Goal: Information Seeking & Learning: Compare options

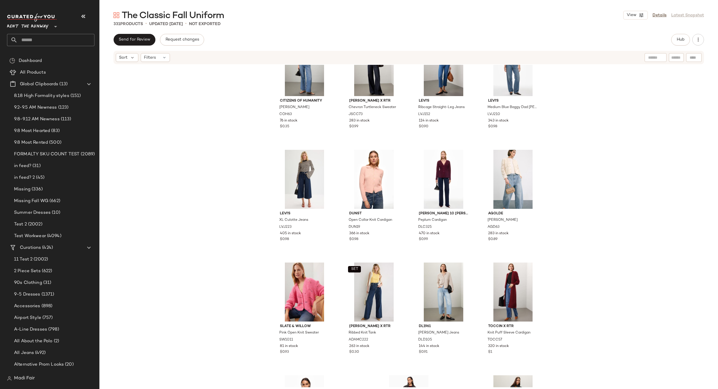
scroll to position [9047, 0]
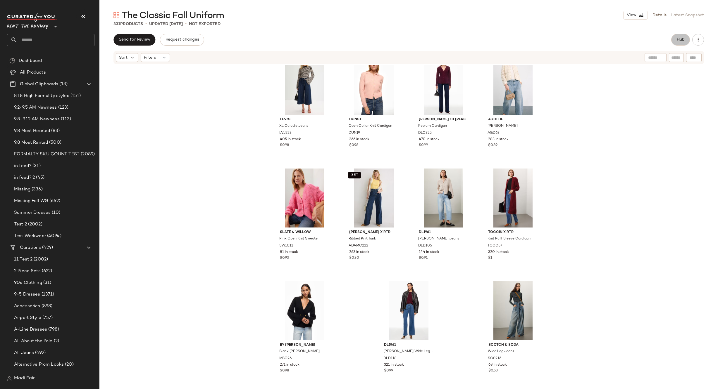
click at [682, 39] on span "Hub" at bounding box center [680, 39] width 8 height 5
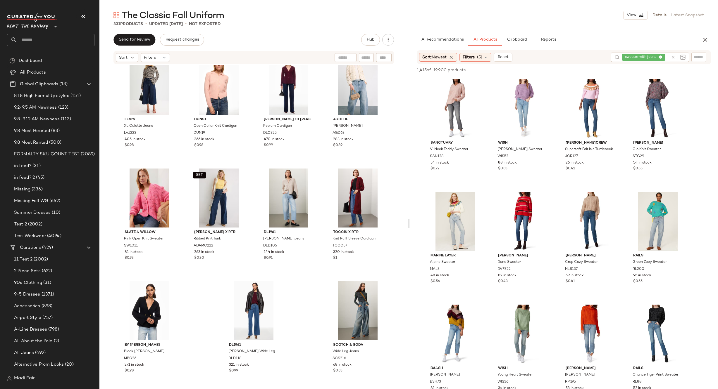
click at [629, 54] on span "sweater with jeans" at bounding box center [643, 57] width 43 height 7
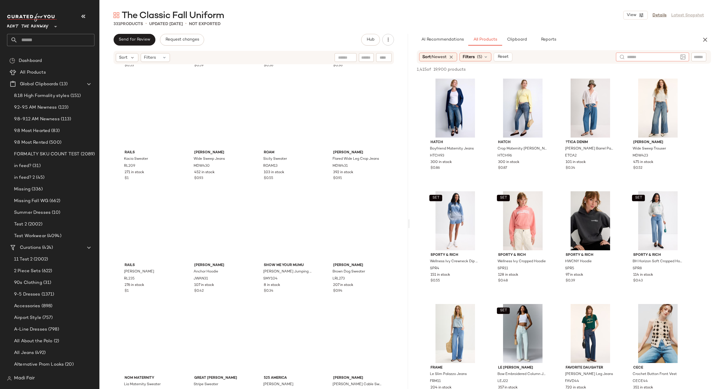
scroll to position [0, 0]
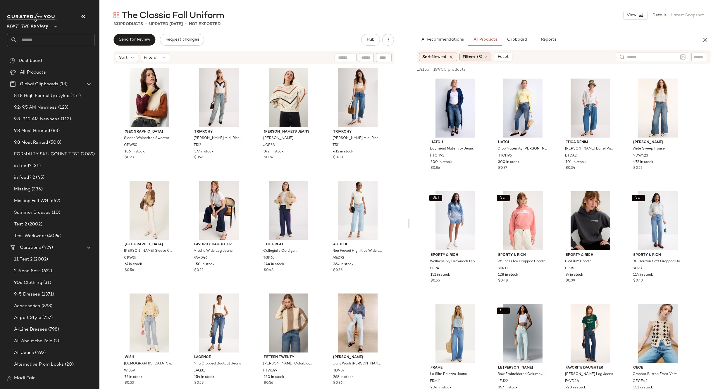
click at [473, 54] on div "Filters (5)" at bounding box center [475, 57] width 32 height 9
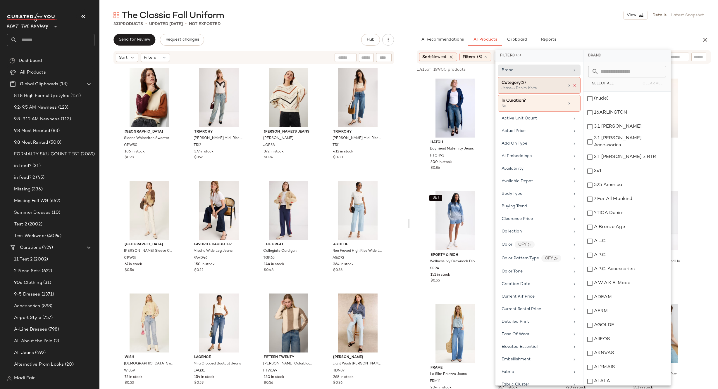
click at [573, 87] on icon at bounding box center [575, 86] width 4 height 4
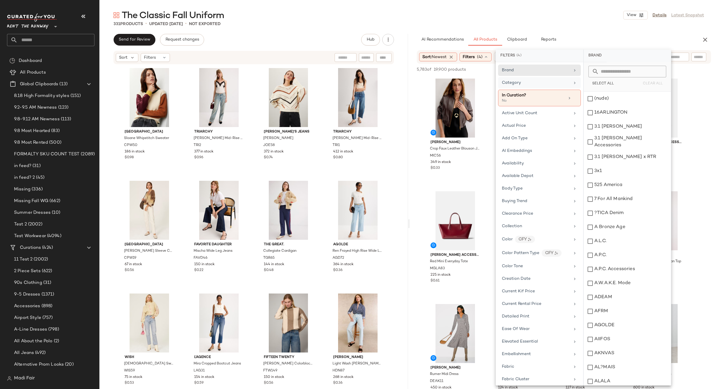
click at [536, 80] on div "Category" at bounding box center [536, 83] width 68 height 6
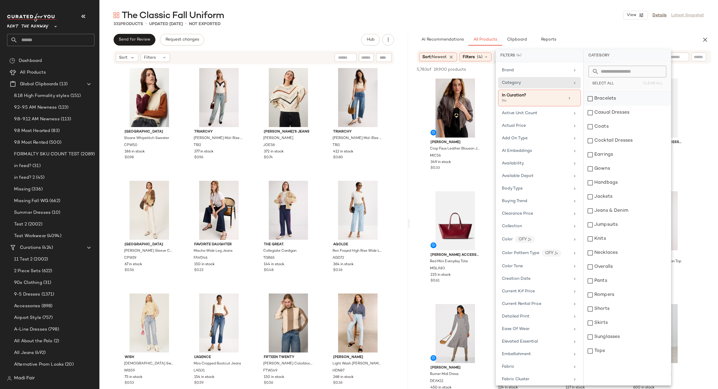
click at [613, 97] on div "Bracelets" at bounding box center [627, 99] width 87 height 14
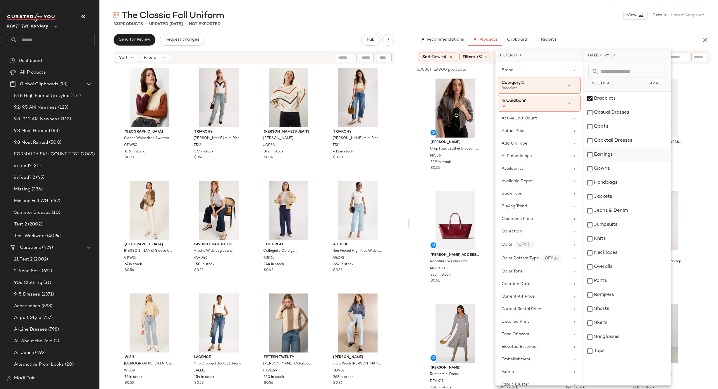
click at [606, 155] on div "Earrings" at bounding box center [626, 155] width 87 height 14
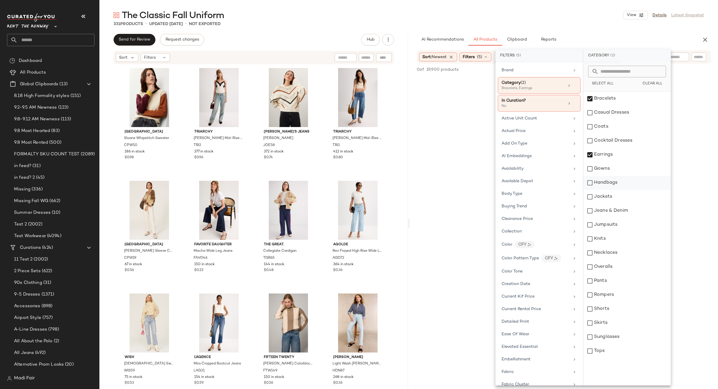
click at [613, 181] on div "Handbags" at bounding box center [626, 183] width 87 height 14
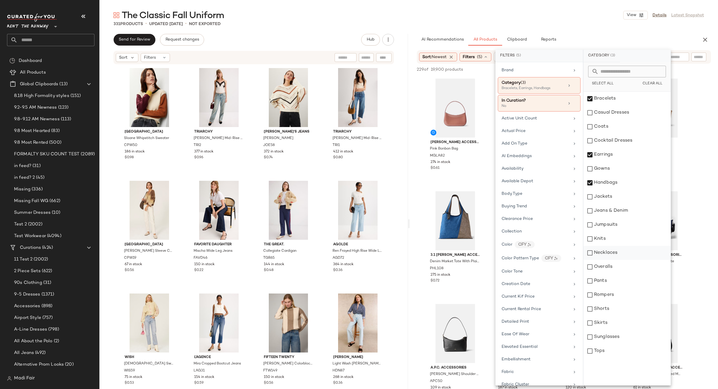
click at [609, 252] on div "Necklaces" at bounding box center [626, 253] width 87 height 14
click at [530, 16] on div "The Classic Fall Uniform View Details Latest Snapshot" at bounding box center [408, 15] width 618 height 12
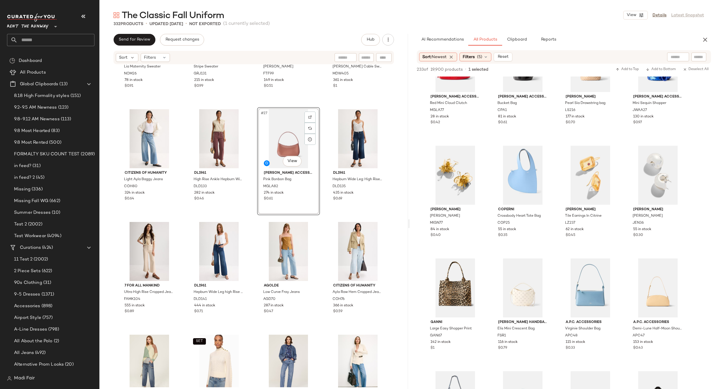
scroll to position [706, 0]
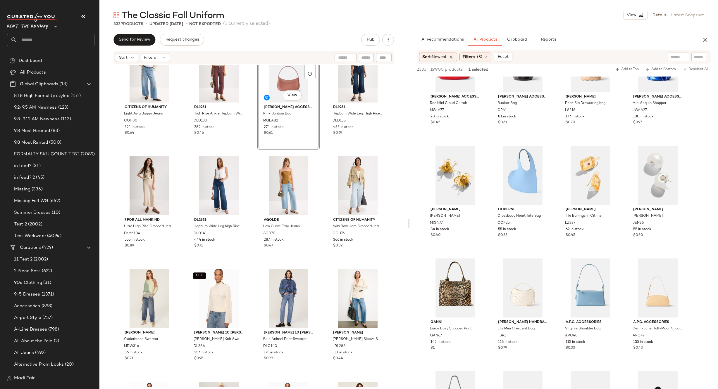
click at [670, 58] on div at bounding box center [678, 57] width 22 height 9
type input "****"
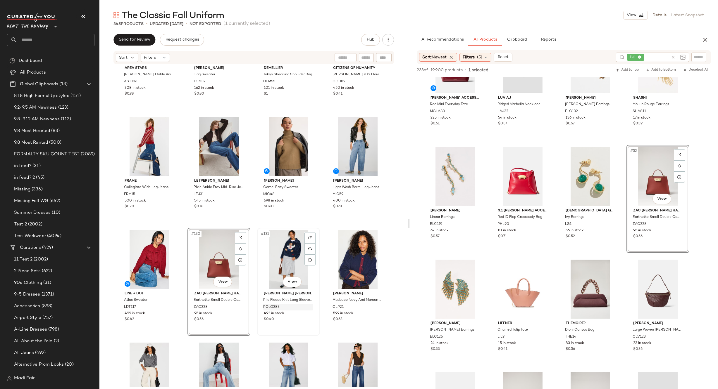
scroll to position [3397, 0]
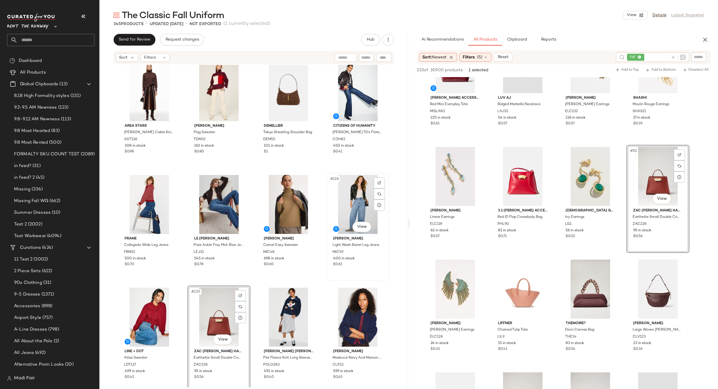
click at [326, 280] on div "#128 View MICHAEL KORS Light Wash Barrel Leg Jeans MIC59 400 in stock $0.61" at bounding box center [357, 227] width 63 height 108
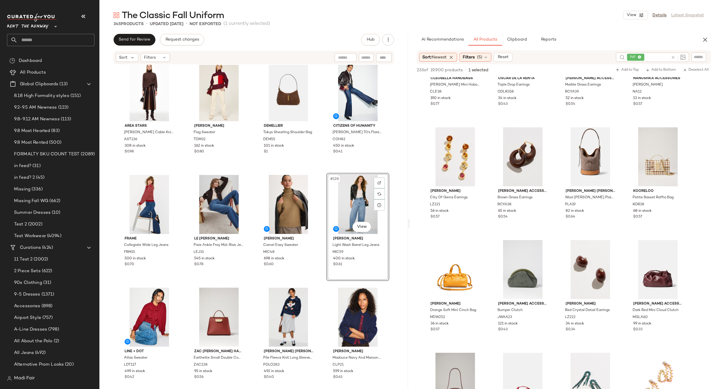
scroll to position [58, 0]
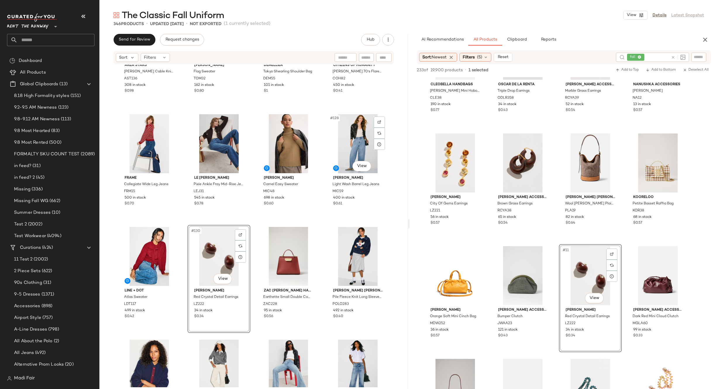
scroll to position [3601, 0]
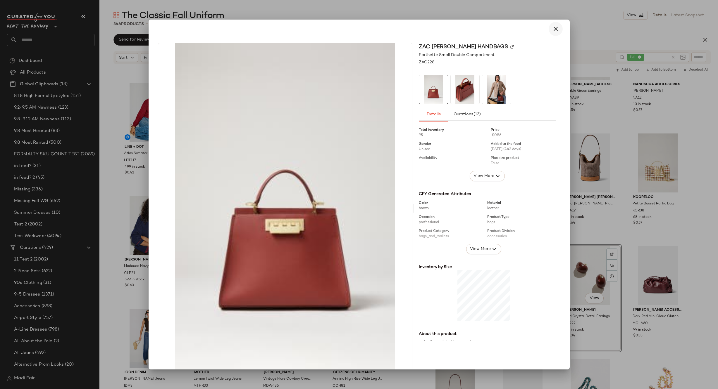
click at [552, 27] on icon "button" at bounding box center [555, 28] width 7 height 7
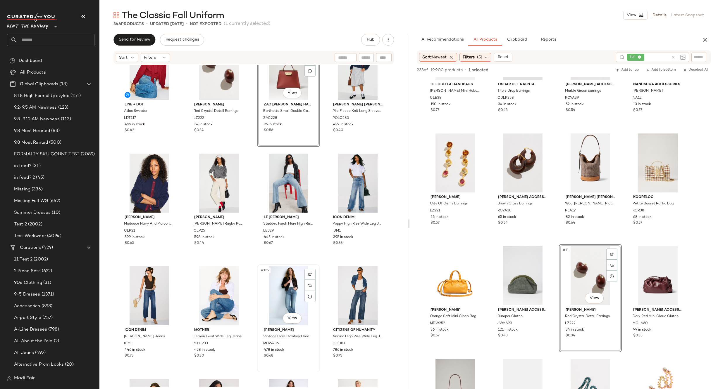
scroll to position [3644, 0]
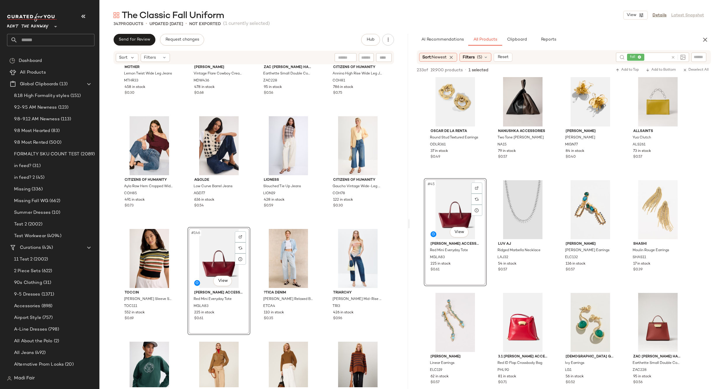
scroll to position [4024, 0]
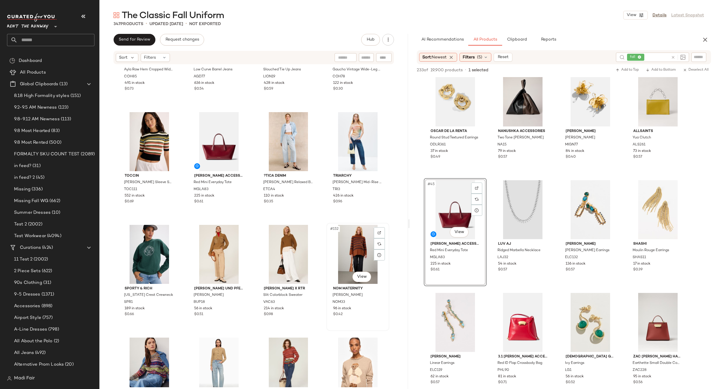
click at [346, 263] on div "#152 View" at bounding box center [357, 254] width 59 height 59
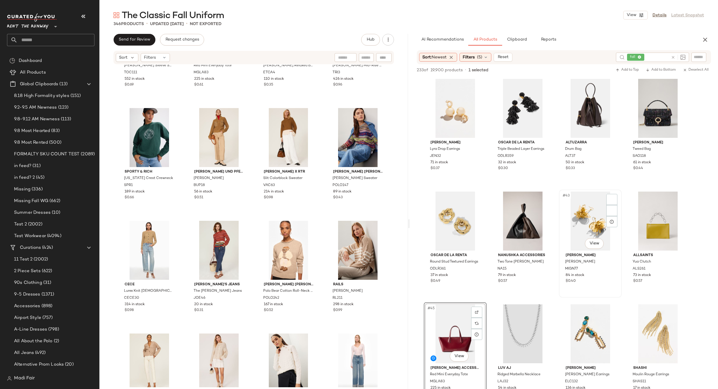
scroll to position [965, 0]
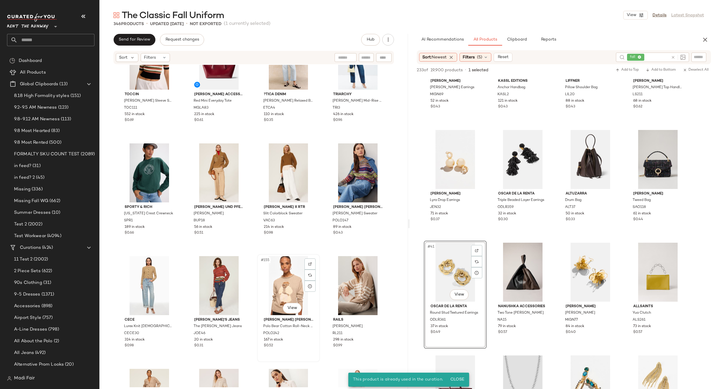
scroll to position [4053, 0]
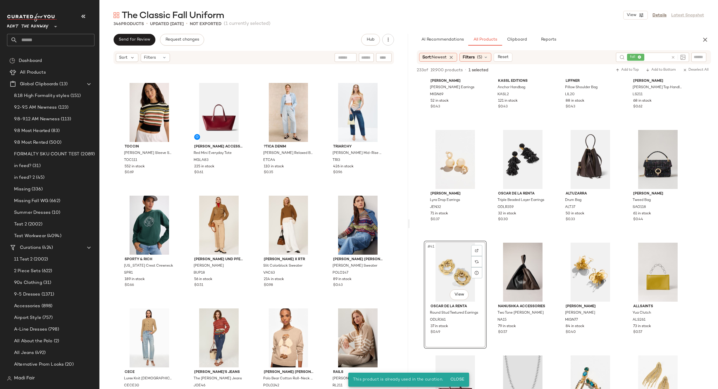
click at [320, 304] on div "Toccin Elsie Short Sleeve Sweater TOC111 552 in stock $0.69 Mansur Gavriel Acce…" at bounding box center [253, 226] width 308 height 323
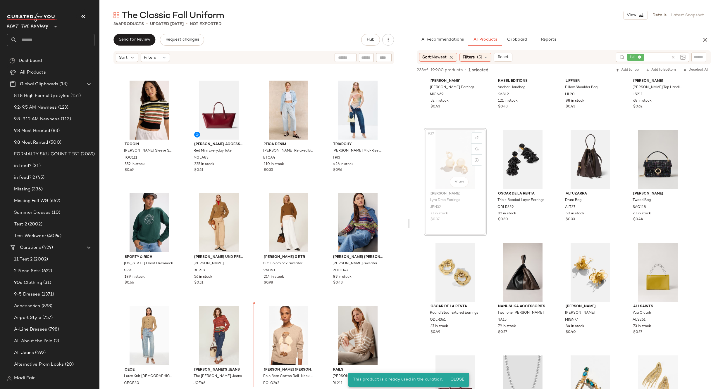
scroll to position [4057, 0]
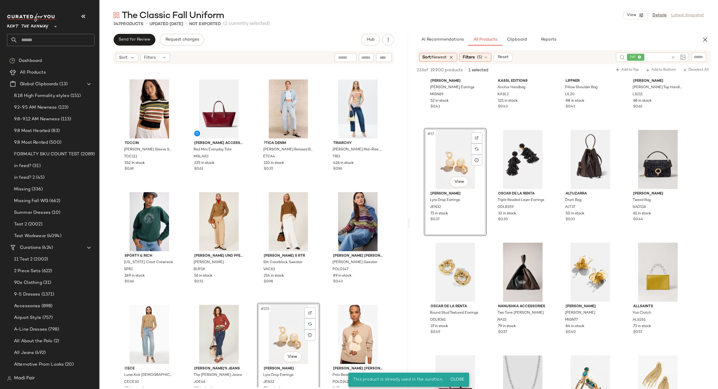
click at [321, 301] on div "Toccin Elsie Short Sleeve Sweater TOC111 552 in stock $0.69 Mansur Gavriel Acce…" at bounding box center [253, 226] width 308 height 323
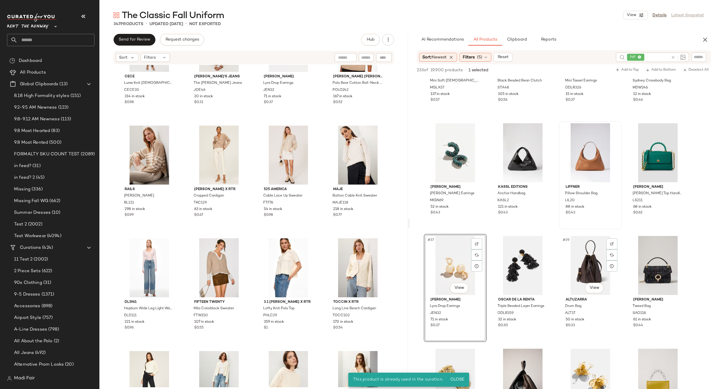
scroll to position [790, 0]
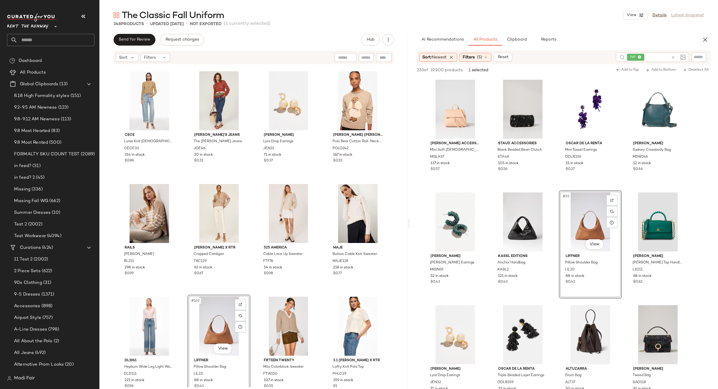
click at [321, 238] on div "CeCe Lurex Knit Lady Cardigan CECE30 314 in stock $0.98 Joe's Jeans The Ellison…" at bounding box center [253, 226] width 308 height 323
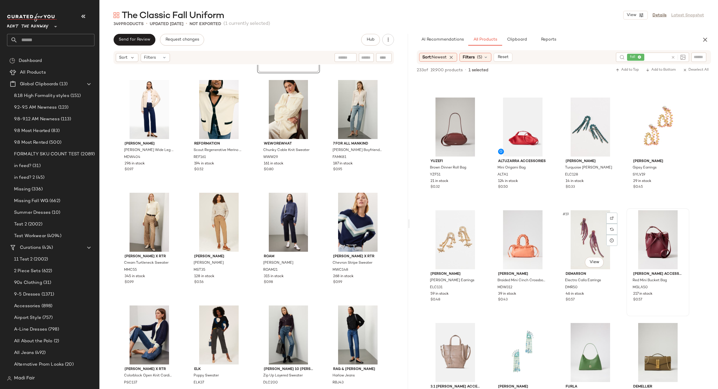
scroll to position [322, 0]
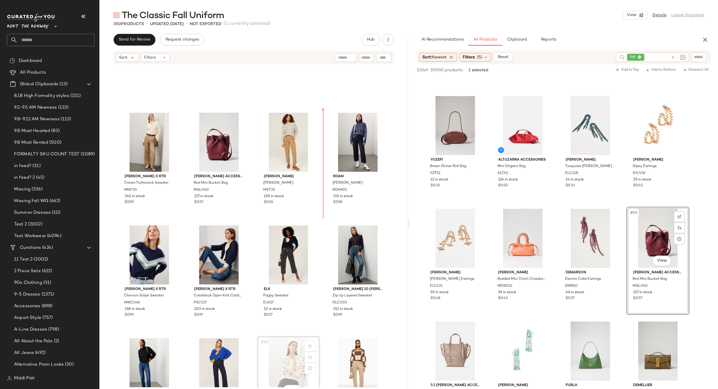
scroll to position [4925, 0]
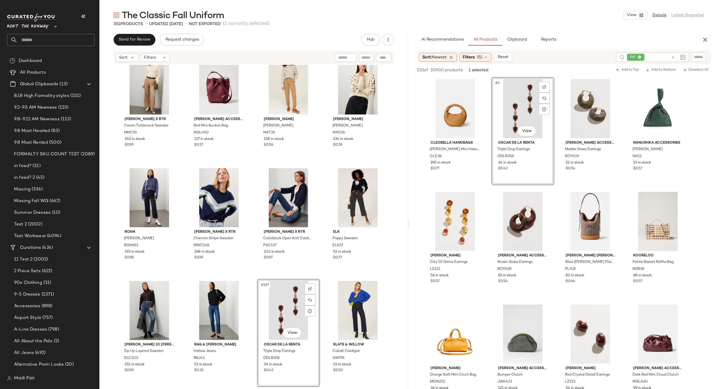
click at [282, 302] on div "#187 View" at bounding box center [288, 310] width 59 height 59
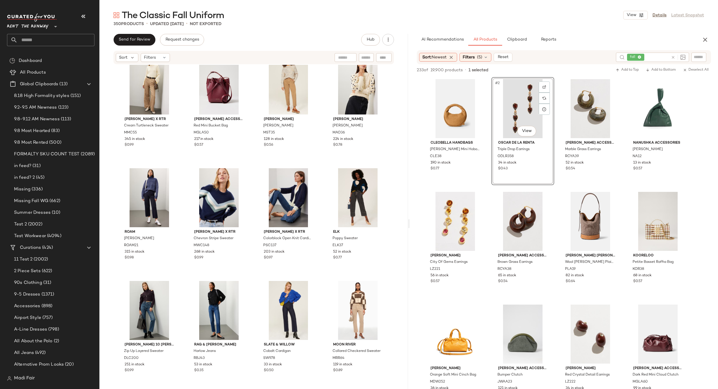
click at [636, 56] on span "fall" at bounding box center [634, 57] width 8 height 5
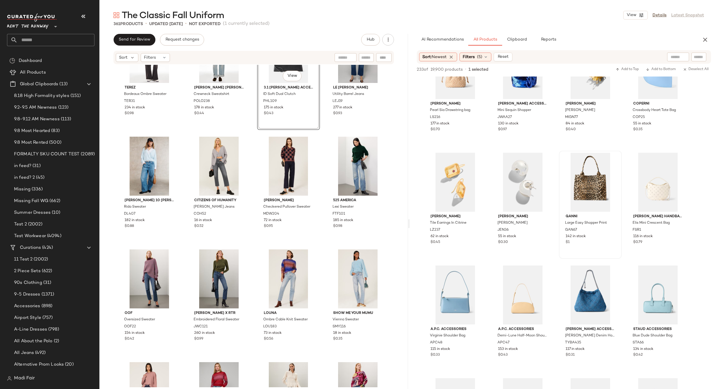
scroll to position [497, 0]
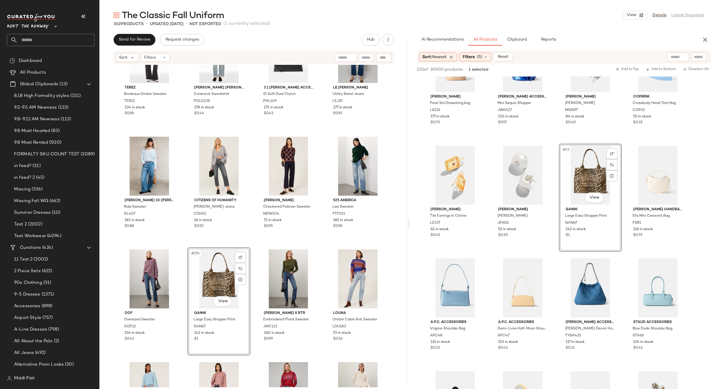
click at [213, 274] on div "#274 View" at bounding box center [218, 279] width 59 height 59
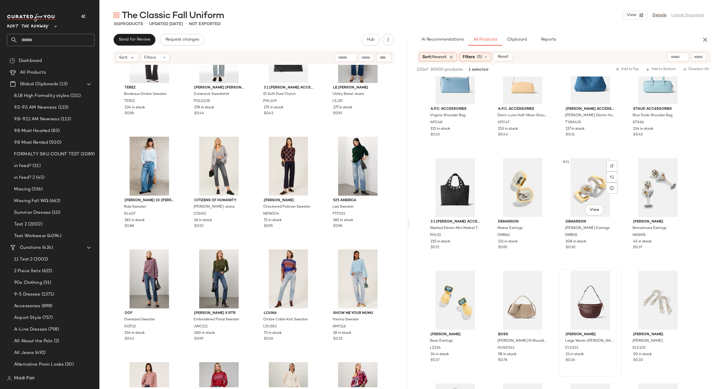
scroll to position [760, 0]
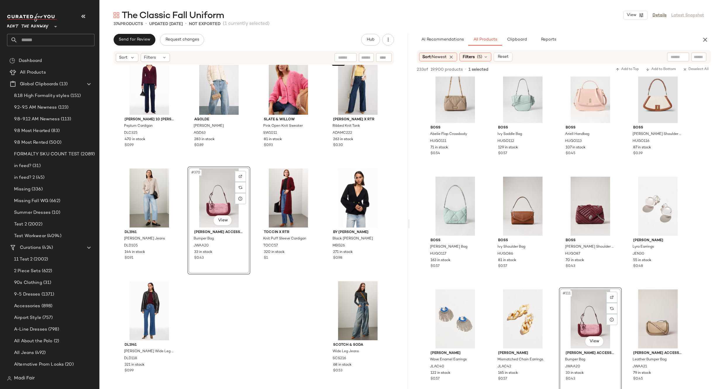
drag, startPoint x: 476, startPoint y: 58, endPoint x: 536, endPoint y: 70, distance: 61.7
click at [475, 58] on span "Filters" at bounding box center [469, 57] width 12 height 6
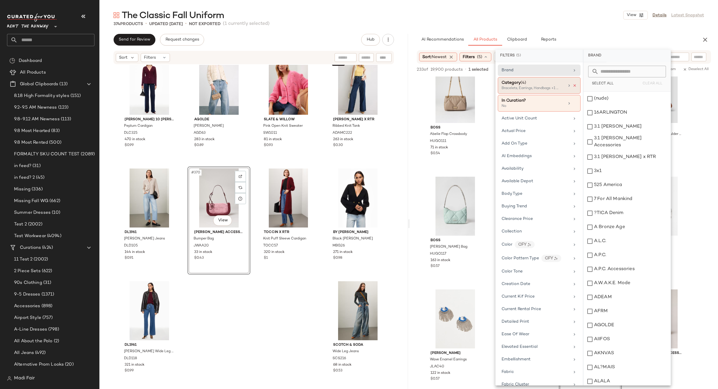
click at [573, 85] on icon at bounding box center [575, 86] width 4 height 4
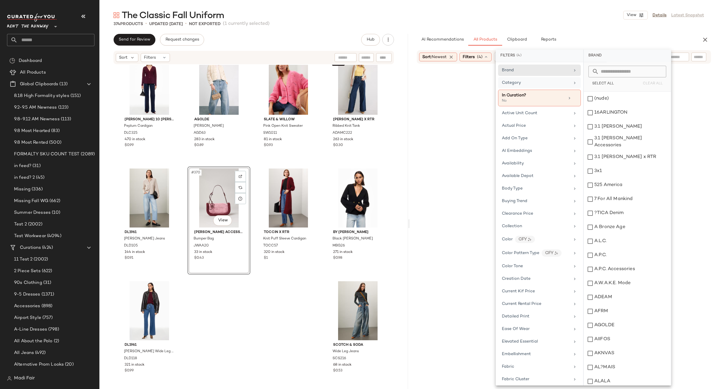
click at [595, 17] on div "The Classic Fall Uniform View Details Latest Snapshot" at bounding box center [408, 15] width 618 height 12
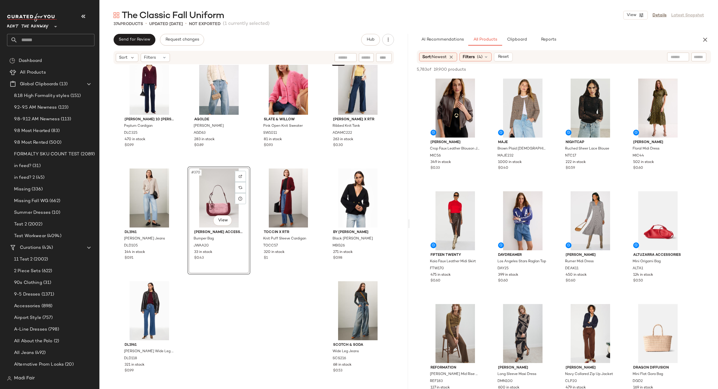
click at [673, 58] on input "text" at bounding box center [677, 57] width 15 height 6
type input "****"
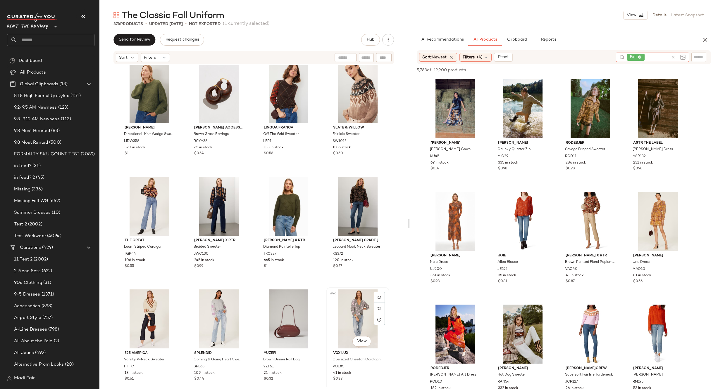
scroll to position [1875, 0]
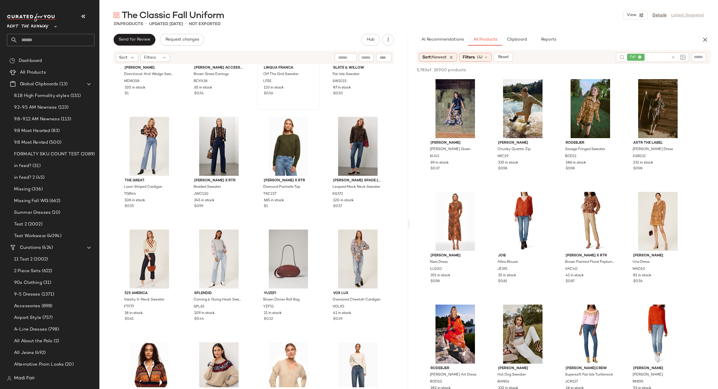
click at [318, 85] on div "#67 View Lingua Franca Off The Grid Sweater LFR1 133 in stock $0.56" at bounding box center [288, 56] width 63 height 108
drag, startPoint x: 323, startPoint y: 95, endPoint x: 304, endPoint y: 111, distance: 24.1
click at [323, 96] on div "Madewell Directional-Knit Wedge Sweater MDW358 320 in stock $1 Rachel Comey Acc…" at bounding box center [253, 226] width 308 height 323
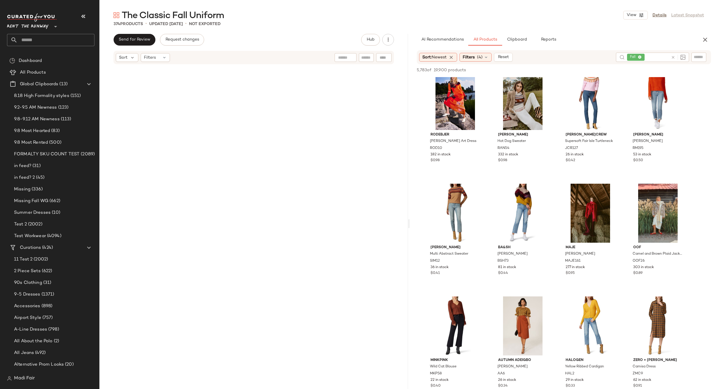
scroll to position [10288, 0]
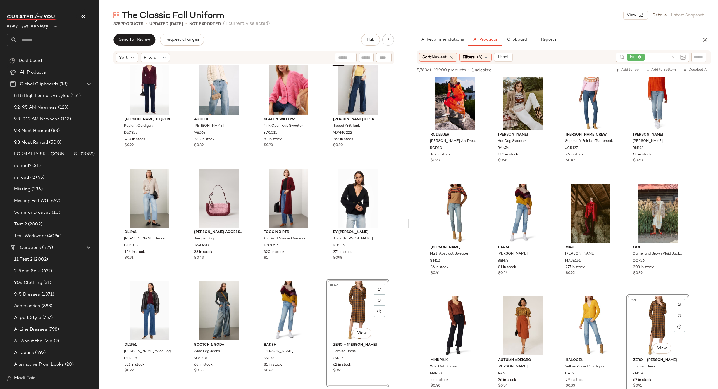
click at [344, 311] on div "#376 View" at bounding box center [357, 311] width 59 height 59
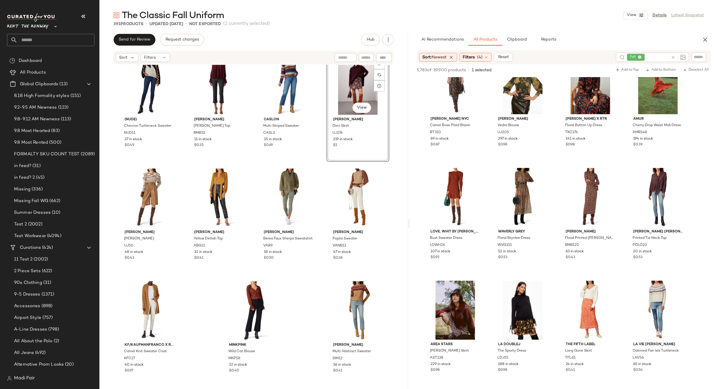
scroll to position [1754, 0]
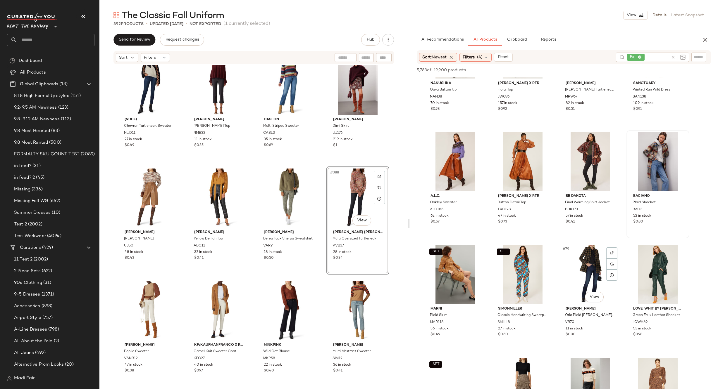
scroll to position [2047, 0]
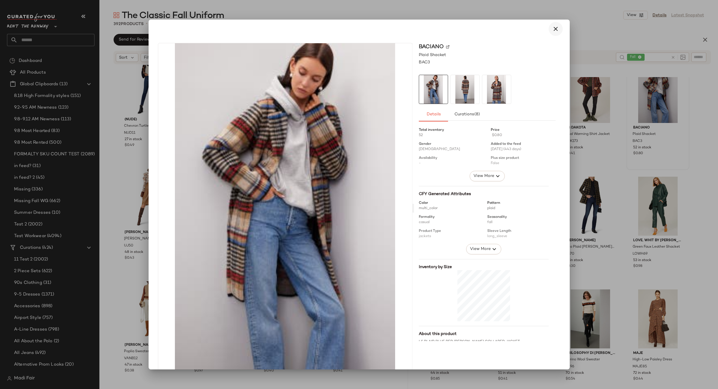
click at [549, 30] on button "button" at bounding box center [556, 29] width 14 height 14
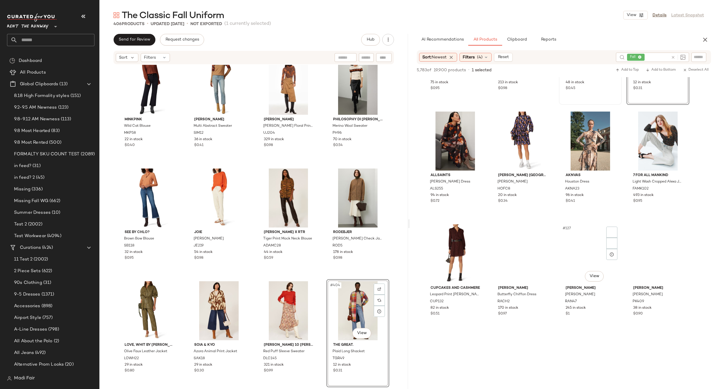
scroll to position [3363, 0]
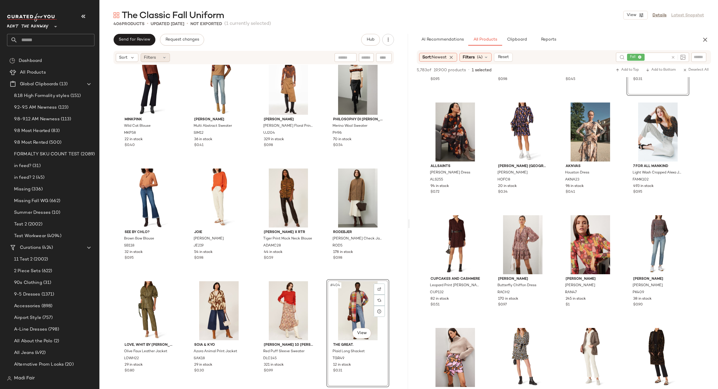
click at [163, 57] on icon at bounding box center [164, 57] width 5 height 5
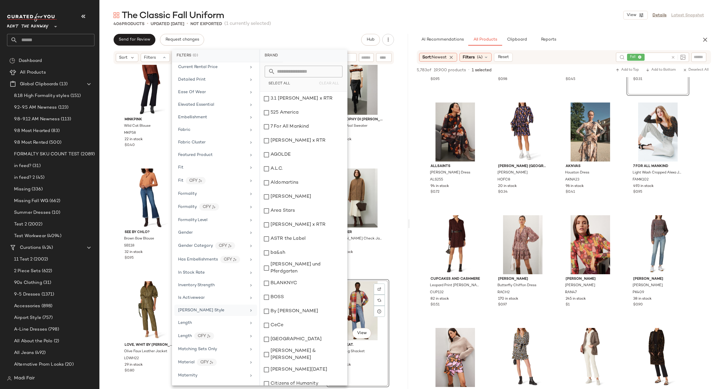
scroll to position [205, 0]
click at [210, 367] on div "Maternity" at bounding box center [212, 365] width 68 height 6
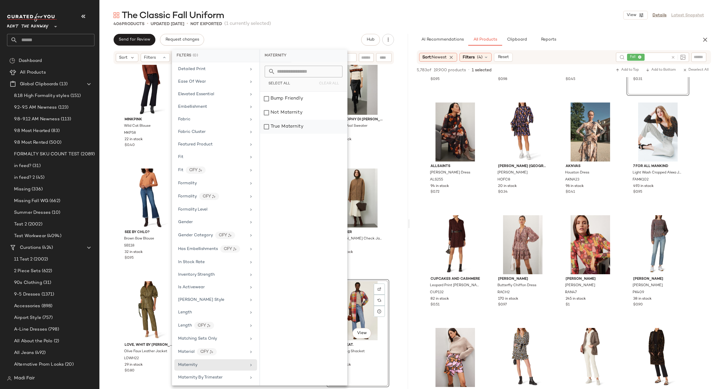
click at [298, 125] on div "True Maternity" at bounding box center [303, 127] width 87 height 14
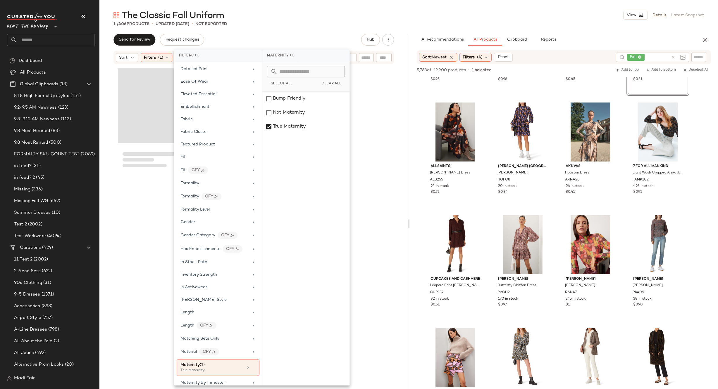
click at [306, 16] on div "The Classic Fall Uniform View Details Latest Snapshot" at bounding box center [408, 15] width 618 height 12
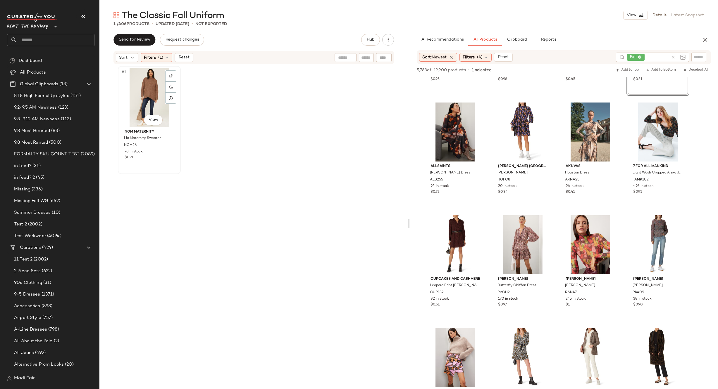
click at [144, 85] on div "#1 View" at bounding box center [149, 97] width 59 height 59
click at [151, 56] on span "Filters" at bounding box center [150, 58] width 12 height 6
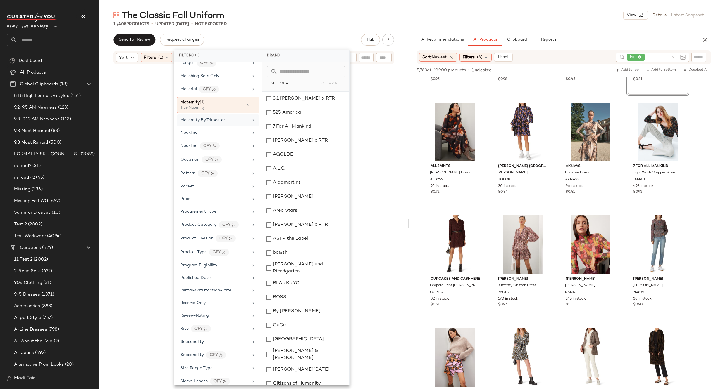
scroll to position [380, 0]
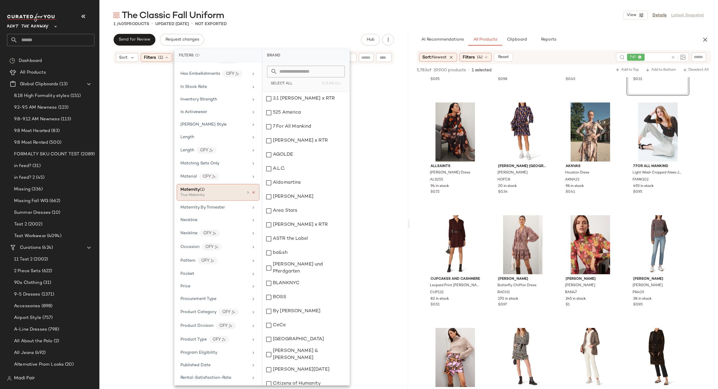
click at [252, 193] on icon at bounding box center [253, 193] width 4 height 4
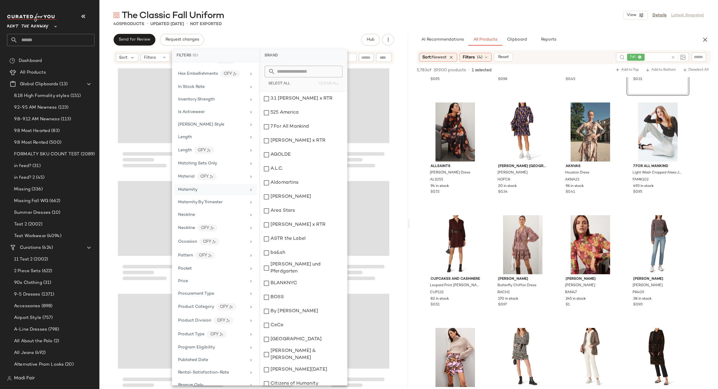
click at [223, 192] on div "Maternity" at bounding box center [212, 190] width 68 height 6
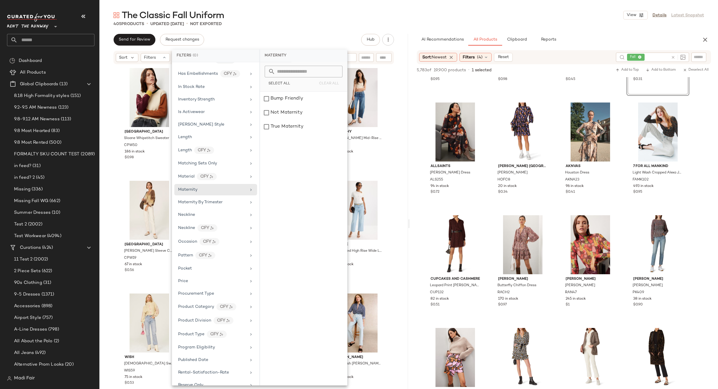
click at [305, 16] on div "The Classic Fall Uniform View Details Latest Snapshot" at bounding box center [408, 15] width 618 height 12
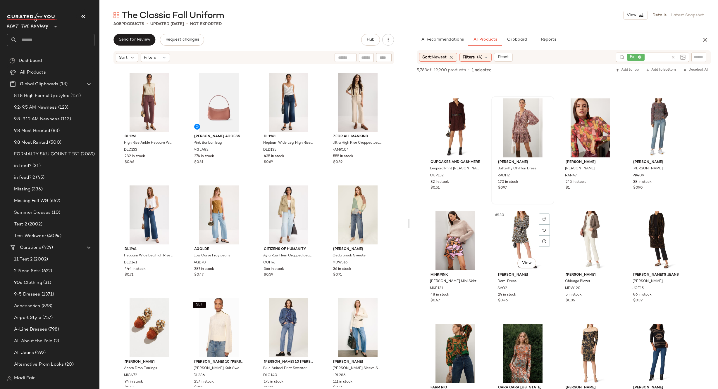
scroll to position [3597, 0]
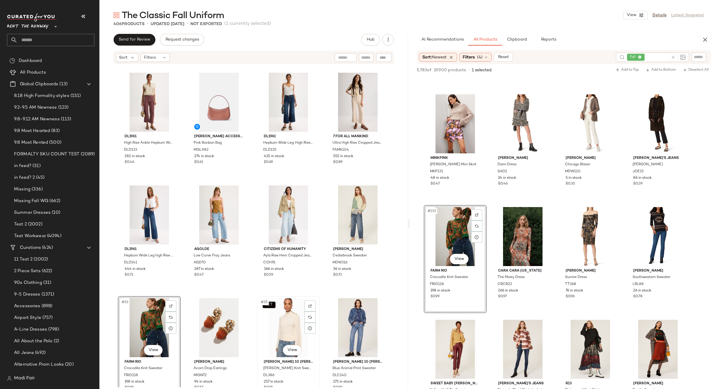
click at [315, 298] on div "SET #35 View Derek Lam 10 Crosby Thomas Cable Knit Sweater DL386 257 in stock $…" at bounding box center [289, 350] width 62 height 107
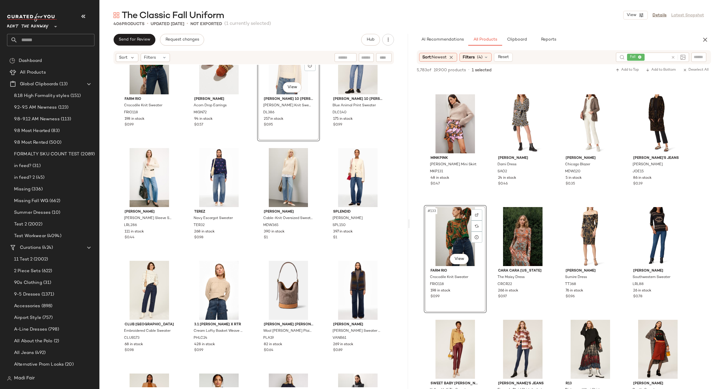
scroll to position [883, 0]
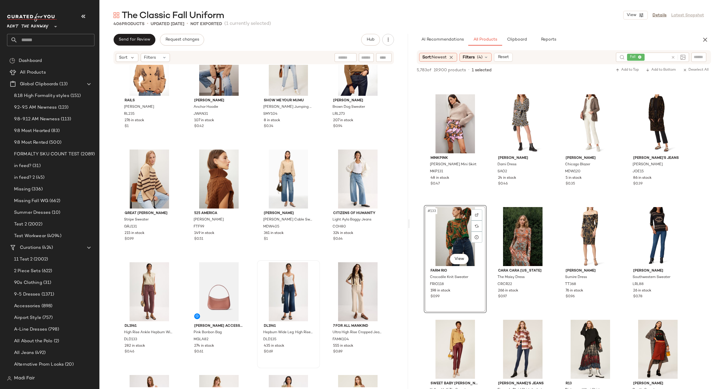
scroll to position [502, 0]
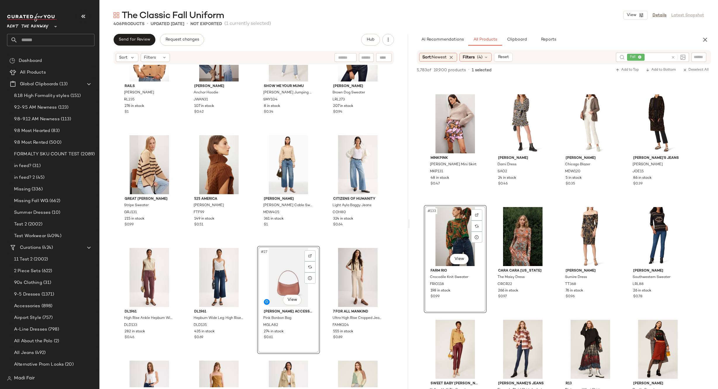
click at [316, 243] on div "Rails Mavie Cardigan RL235 276 in stock $1 [PERSON_NAME] Anchor Hoodie JWAN31 1…" at bounding box center [253, 226] width 308 height 323
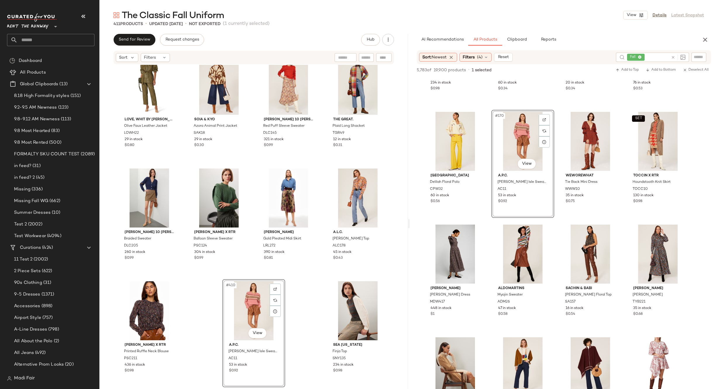
scroll to position [4795, 0]
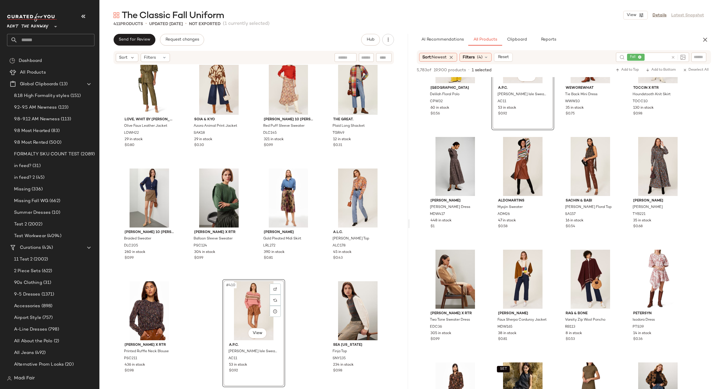
click at [307, 297] on div "See by Chlo? Brown Bow Blouse SB118 32 in stock $0.95 [PERSON_NAME] JE219 54 in…" at bounding box center [253, 226] width 308 height 323
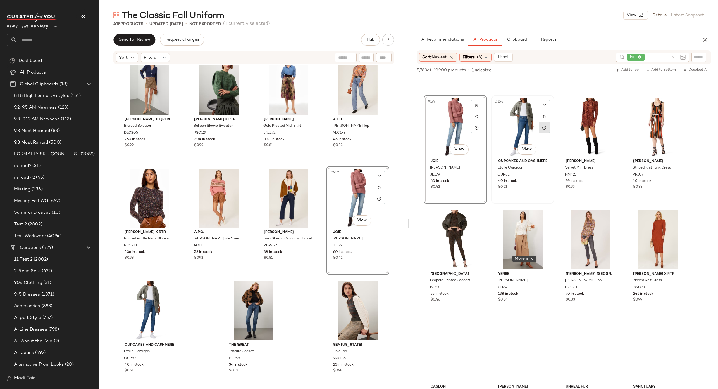
scroll to position [5527, 0]
